Goal: Information Seeking & Learning: Learn about a topic

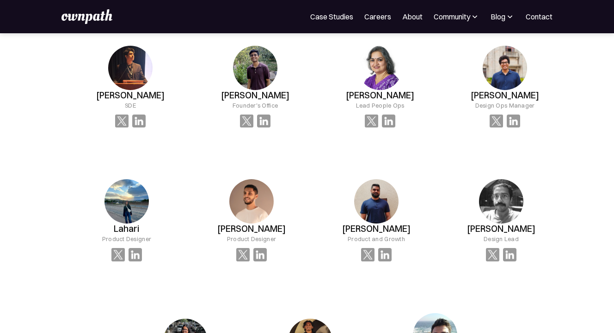
scroll to position [691, 0]
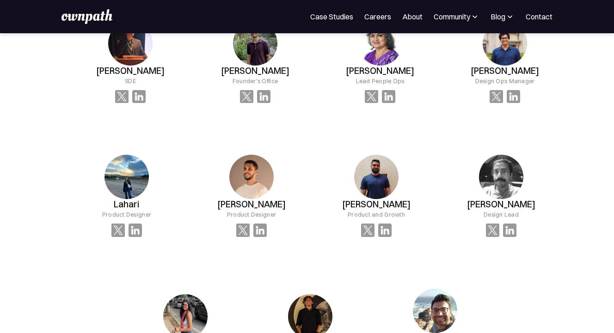
click at [391, 168] on img at bounding box center [376, 177] width 44 height 44
click at [376, 204] on h3 "Prateek José" at bounding box center [376, 204] width 68 height 11
click at [376, 216] on div "Product and Growth" at bounding box center [376, 214] width 57 height 9
click at [376, 165] on img at bounding box center [376, 177] width 44 height 44
click at [389, 238] on div "Prateek José Product and Growth" at bounding box center [376, 196] width 117 height 112
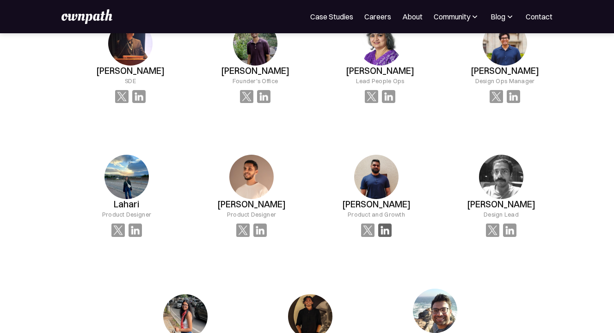
click at [385, 229] on img at bounding box center [384, 230] width 13 height 13
click at [384, 230] on img at bounding box center [384, 230] width 13 height 13
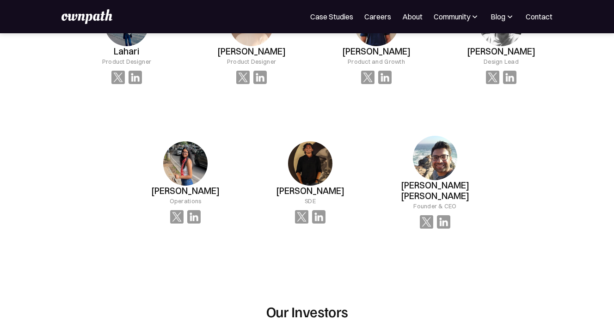
scroll to position [858, 0]
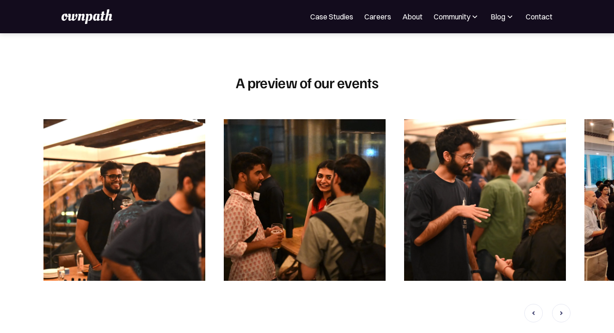
scroll to position [895, 0]
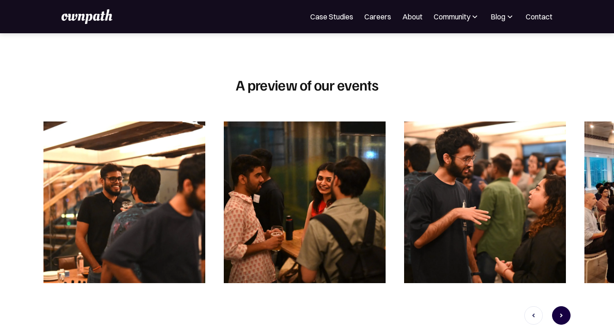
click at [563, 307] on icon "next slide" at bounding box center [561, 316] width 11 height 194
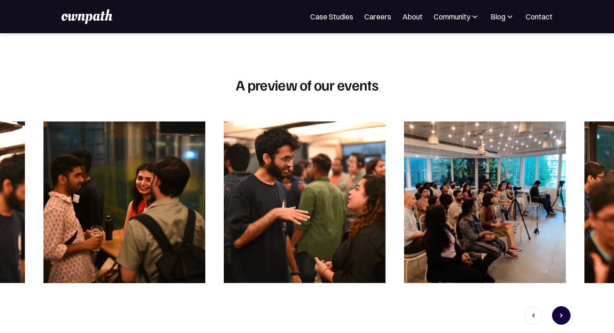
click at [563, 307] on icon "next slide" at bounding box center [561, 316] width 11 height 194
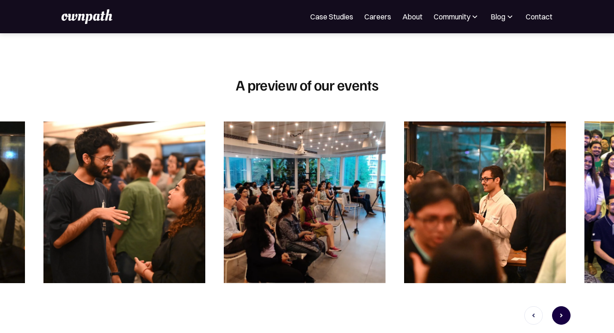
click at [563, 307] on icon "next slide" at bounding box center [561, 316] width 11 height 194
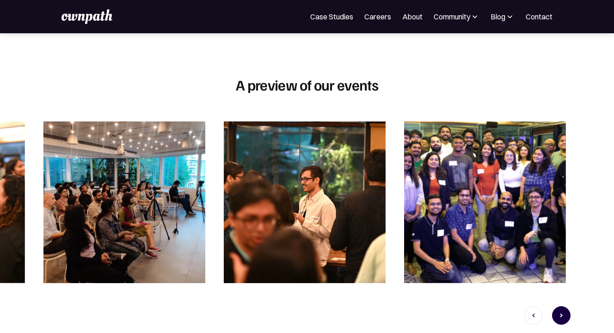
click at [563, 307] on icon "next slide" at bounding box center [561, 316] width 11 height 194
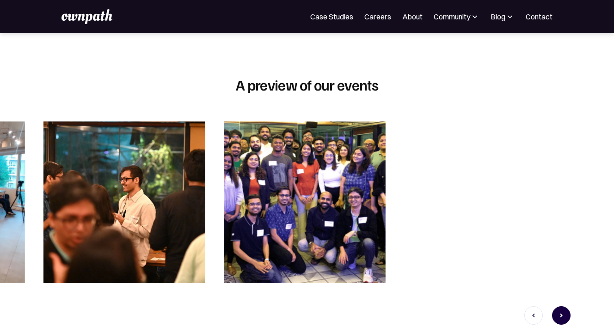
click at [563, 307] on icon "next slide" at bounding box center [561, 316] width 11 height 194
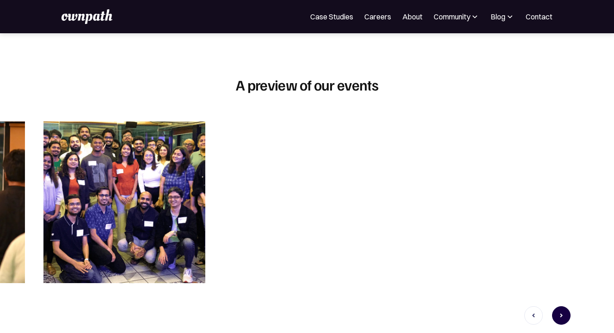
click at [563, 307] on icon "next slide" at bounding box center [561, 316] width 11 height 194
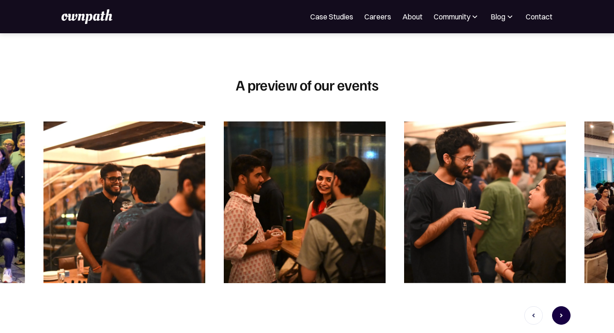
click at [563, 307] on icon "next slide" at bounding box center [561, 316] width 11 height 194
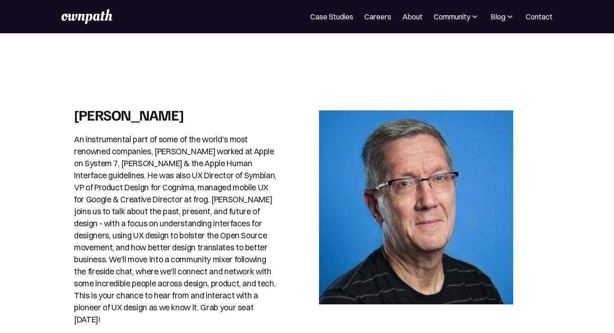
scroll to position [0, 0]
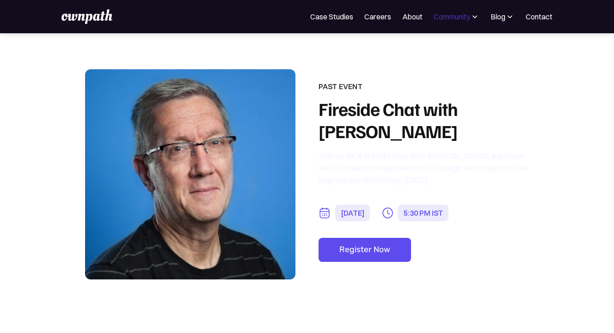
click at [451, 15] on div "Community" at bounding box center [452, 16] width 37 height 11
click at [418, 48] on div "Events" at bounding box center [427, 50] width 35 height 11
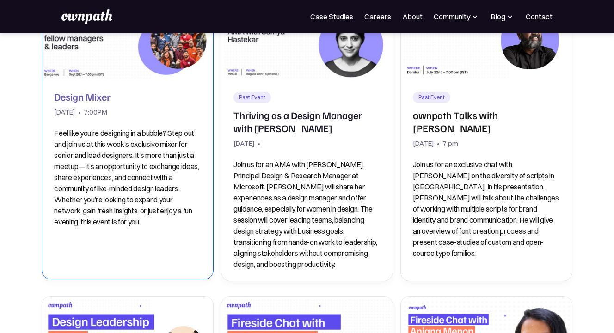
scroll to position [210, 0]
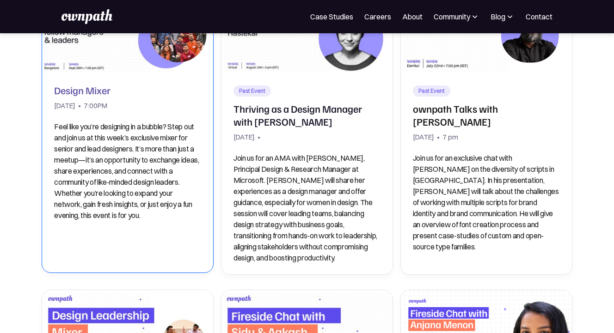
click at [127, 136] on p "Feel like you’re designing in a bubble? Step out and join us at this week’s exc…" at bounding box center [127, 171] width 147 height 100
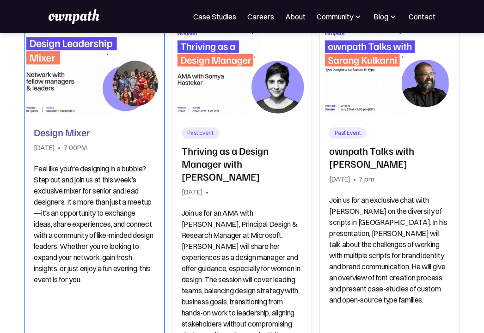
scroll to position [152, 0]
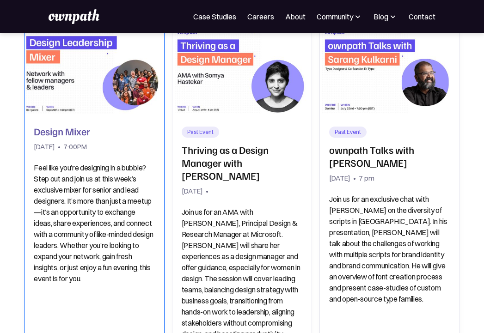
click at [144, 128] on div "Design Mixer September 26, 2024 • 7:00PM Feel like you’re designing in a bubble…" at bounding box center [94, 205] width 121 height 160
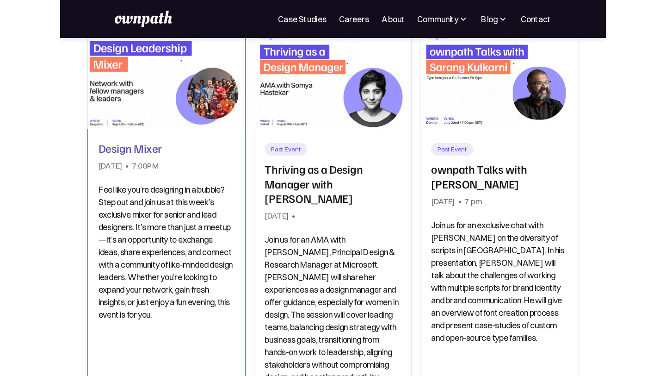
scroll to position [148, 0]
